Goal: Information Seeking & Learning: Learn about a topic

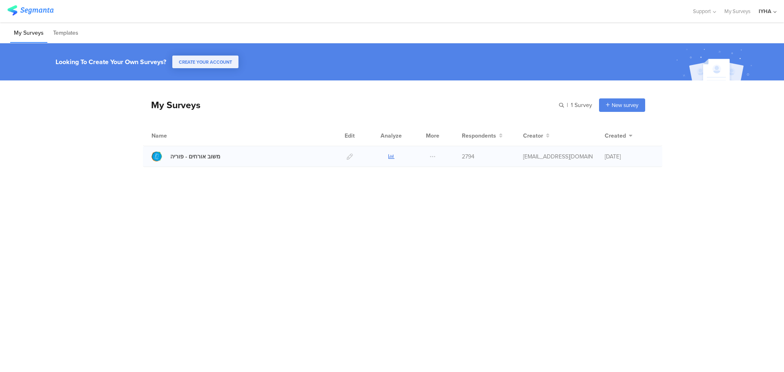
click at [390, 159] on icon at bounding box center [391, 157] width 6 height 6
click at [392, 154] on icon at bounding box center [391, 157] width 6 height 6
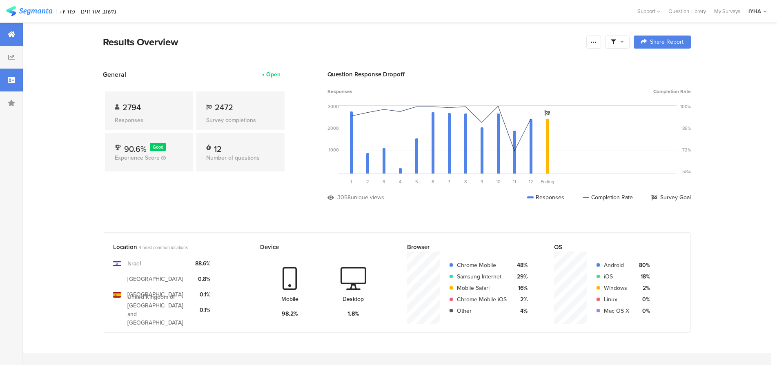
click at [0, 82] on div at bounding box center [11, 80] width 23 height 23
click at [14, 75] on div at bounding box center [11, 80] width 23 height 23
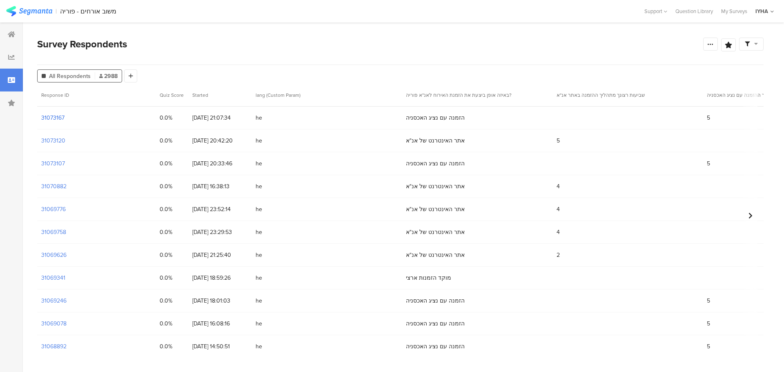
click at [47, 116] on section "31073167" at bounding box center [52, 117] width 23 height 9
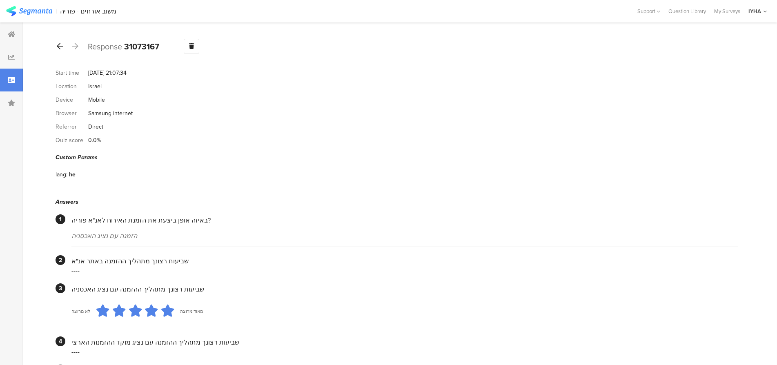
click at [61, 44] on icon at bounding box center [60, 45] width 7 height 7
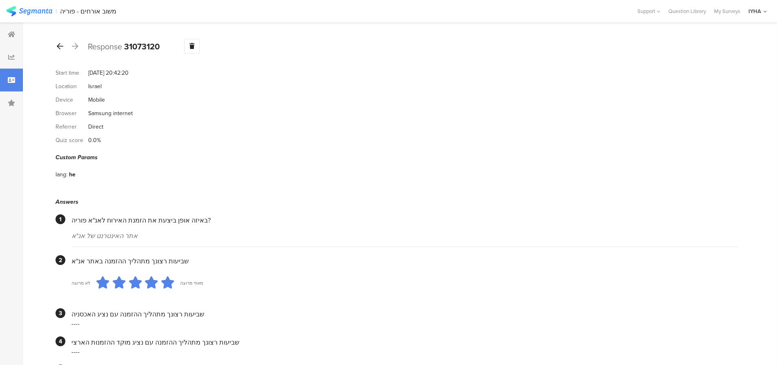
click at [59, 47] on icon at bounding box center [60, 45] width 7 height 7
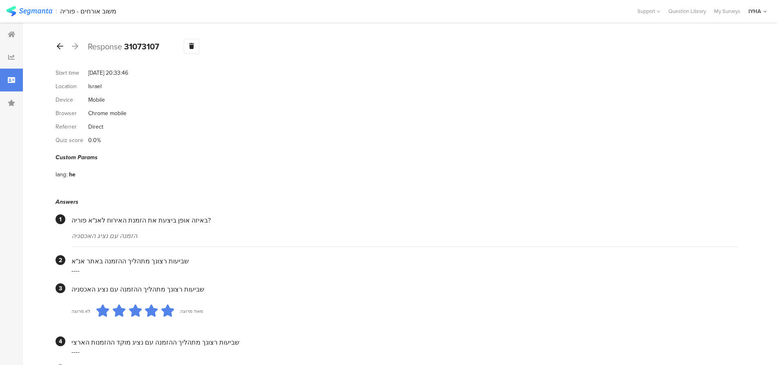
click at [58, 47] on icon at bounding box center [60, 45] width 7 height 7
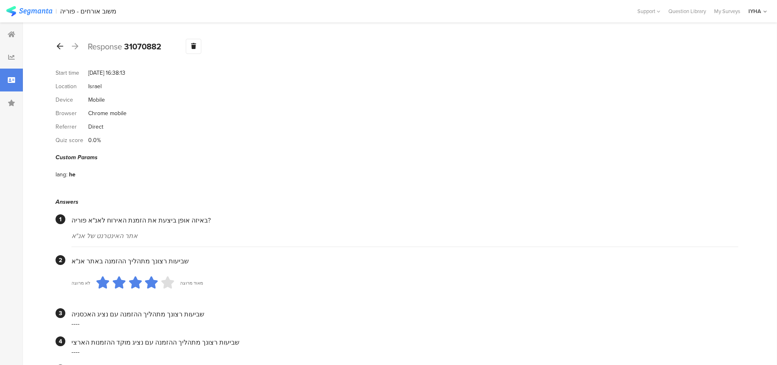
click at [61, 46] on icon at bounding box center [60, 45] width 7 height 7
click at [62, 45] on icon at bounding box center [60, 45] width 7 height 7
click at [60, 44] on icon at bounding box center [60, 45] width 7 height 7
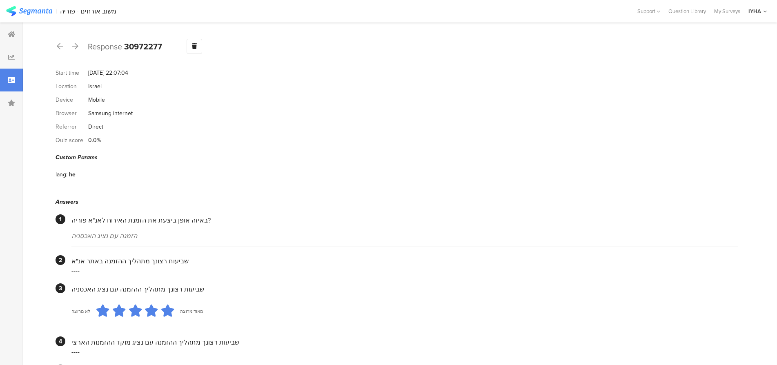
click at [60, 47] on icon at bounding box center [60, 45] width 7 height 7
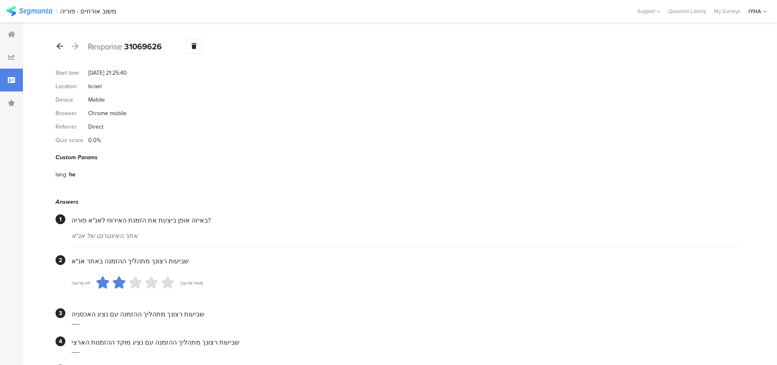
click at [61, 45] on icon at bounding box center [60, 45] width 7 height 7
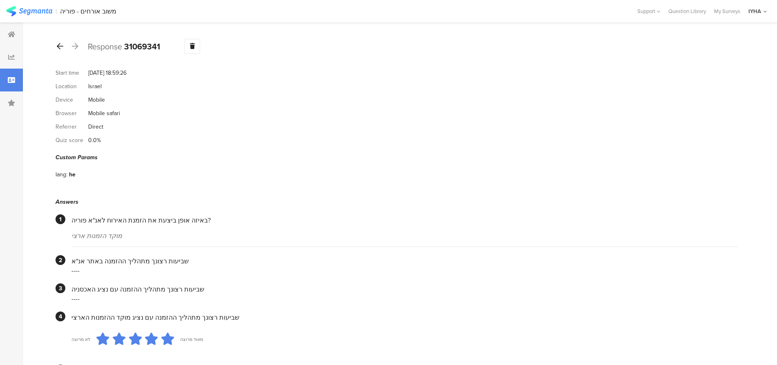
click at [59, 44] on icon at bounding box center [60, 45] width 7 height 7
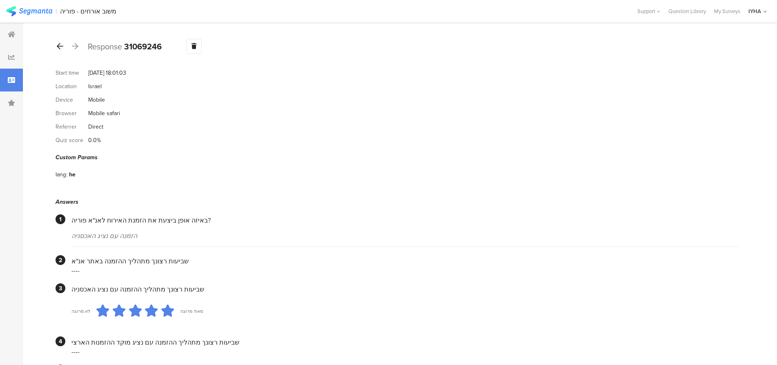
click at [62, 47] on icon at bounding box center [60, 45] width 7 height 7
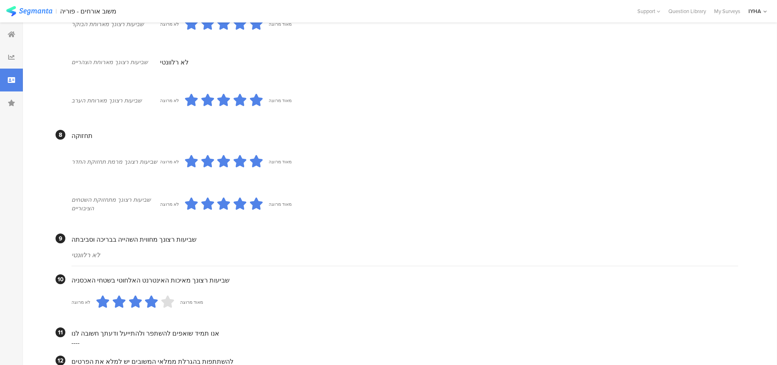
scroll to position [681, 0]
